Goal: Check status: Check status

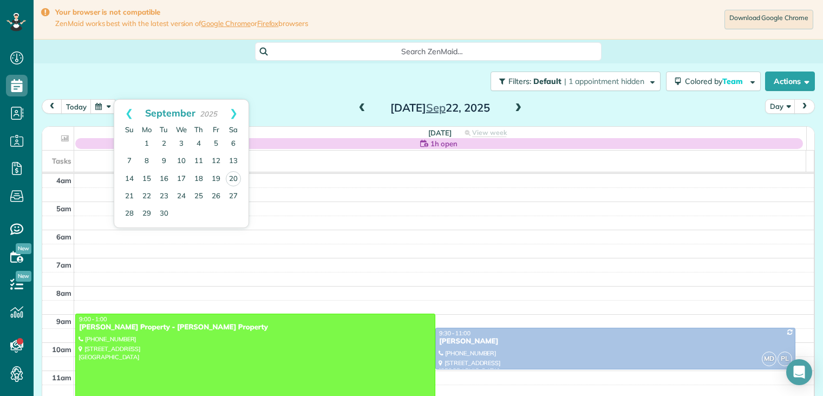
scroll to position [84, 0]
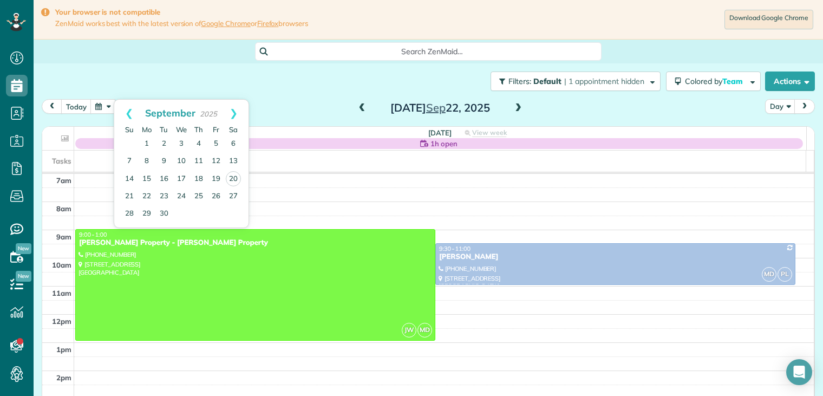
click at [307, 97] on div "Filters: Default | 1 appointment hidden Colored by Team Color by Cleaner Color …" at bounding box center [428, 81] width 789 height 36
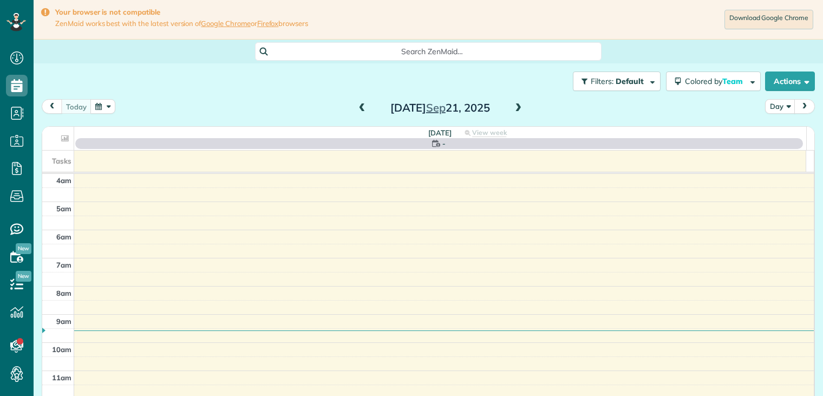
scroll to position [84, 0]
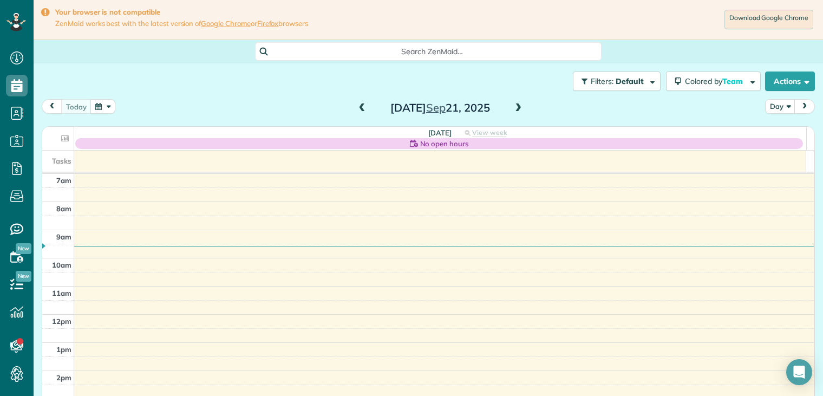
click at [516, 108] on span at bounding box center [518, 108] width 12 height 10
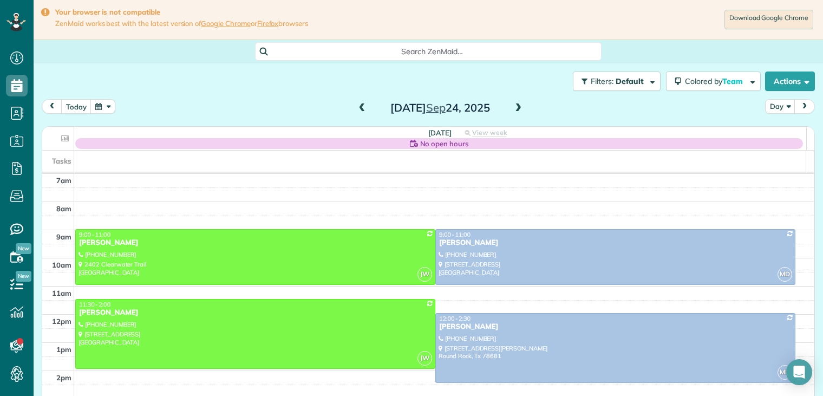
click at [360, 110] on span at bounding box center [362, 108] width 12 height 10
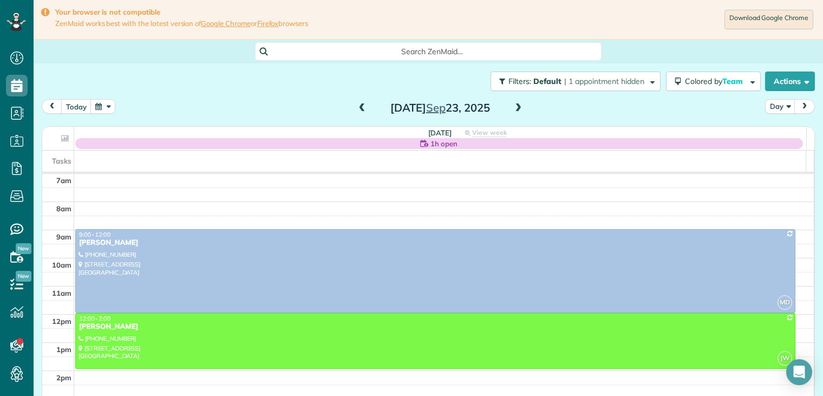
click at [360, 110] on span at bounding box center [362, 108] width 12 height 10
